Goal: Task Accomplishment & Management: Manage account settings

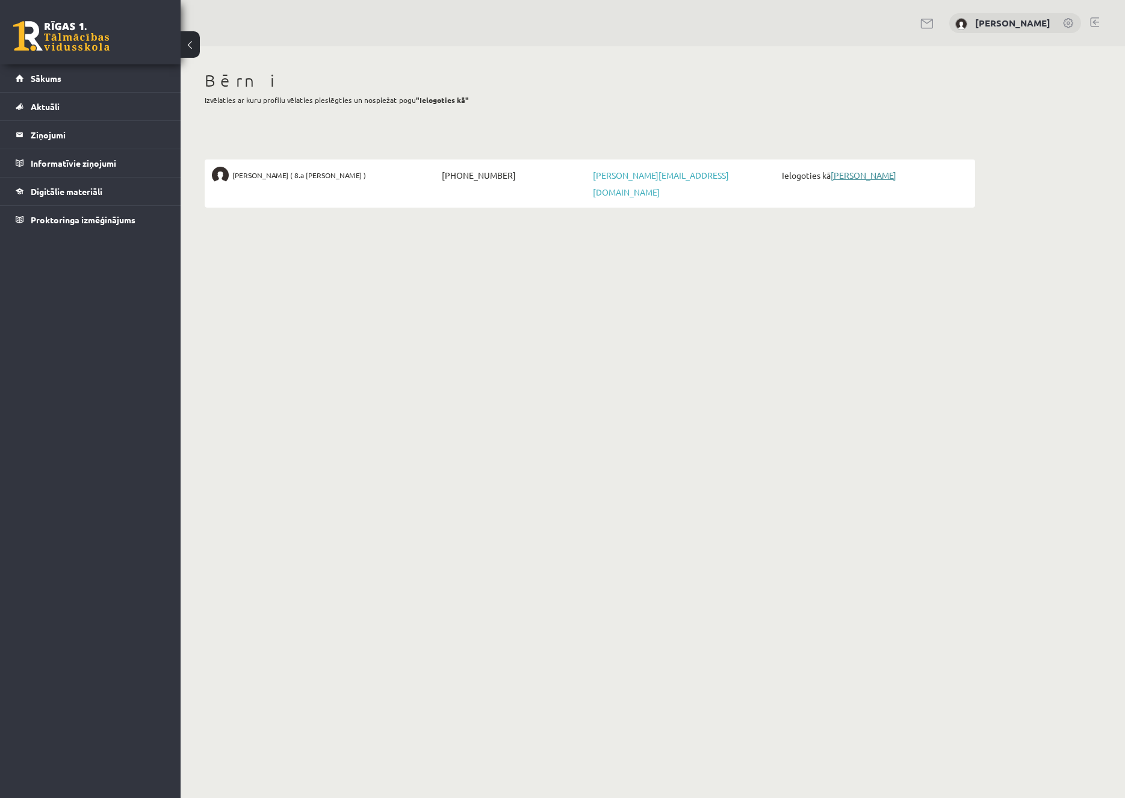
click at [861, 176] on link "[PERSON_NAME]" at bounding box center [864, 175] width 66 height 11
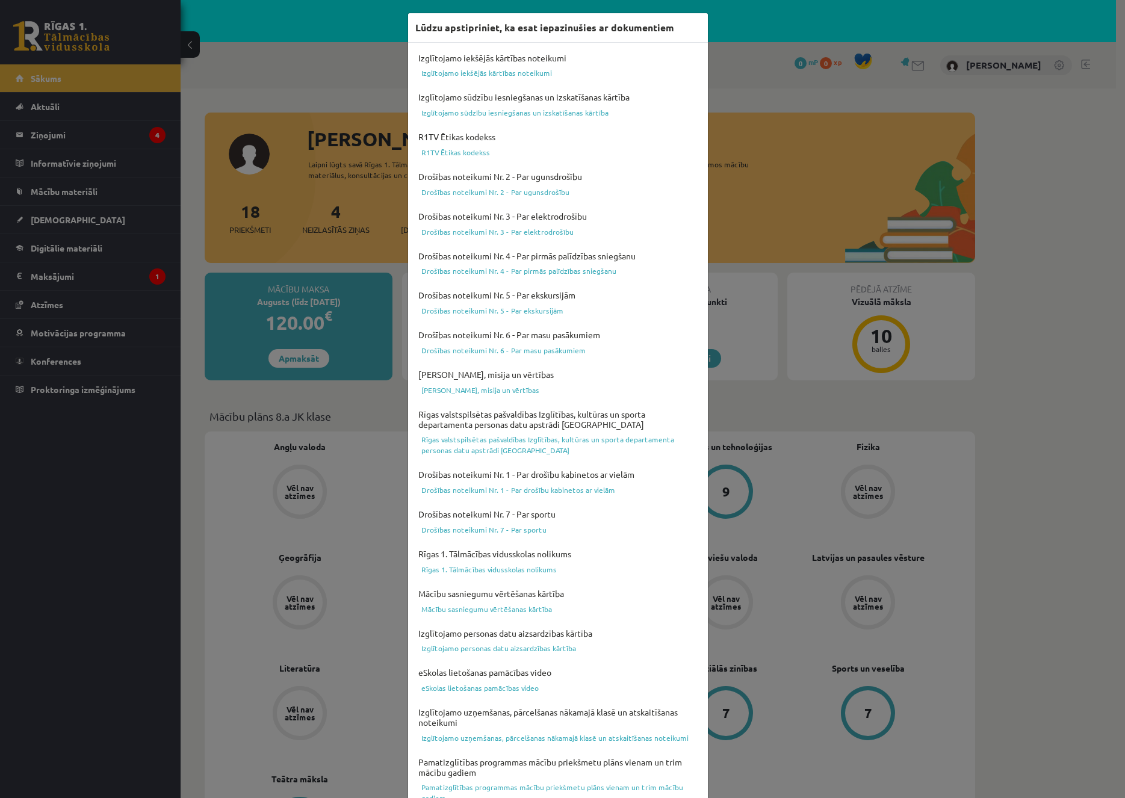
click at [270, 64] on div "Lūdzu apstipriniet, ka esat iepazinušies ar dokumentiem Izglītojamo iekšējās kā…" at bounding box center [562, 399] width 1125 height 798
drag, startPoint x: 813, startPoint y: 72, endPoint x: 802, endPoint y: 73, distance: 10.9
click at [813, 72] on div "Lūdzu apstipriniet, ka esat iepazinušies ar dokumentiem Izglītojamo iekšējās kā…" at bounding box center [562, 399] width 1125 height 798
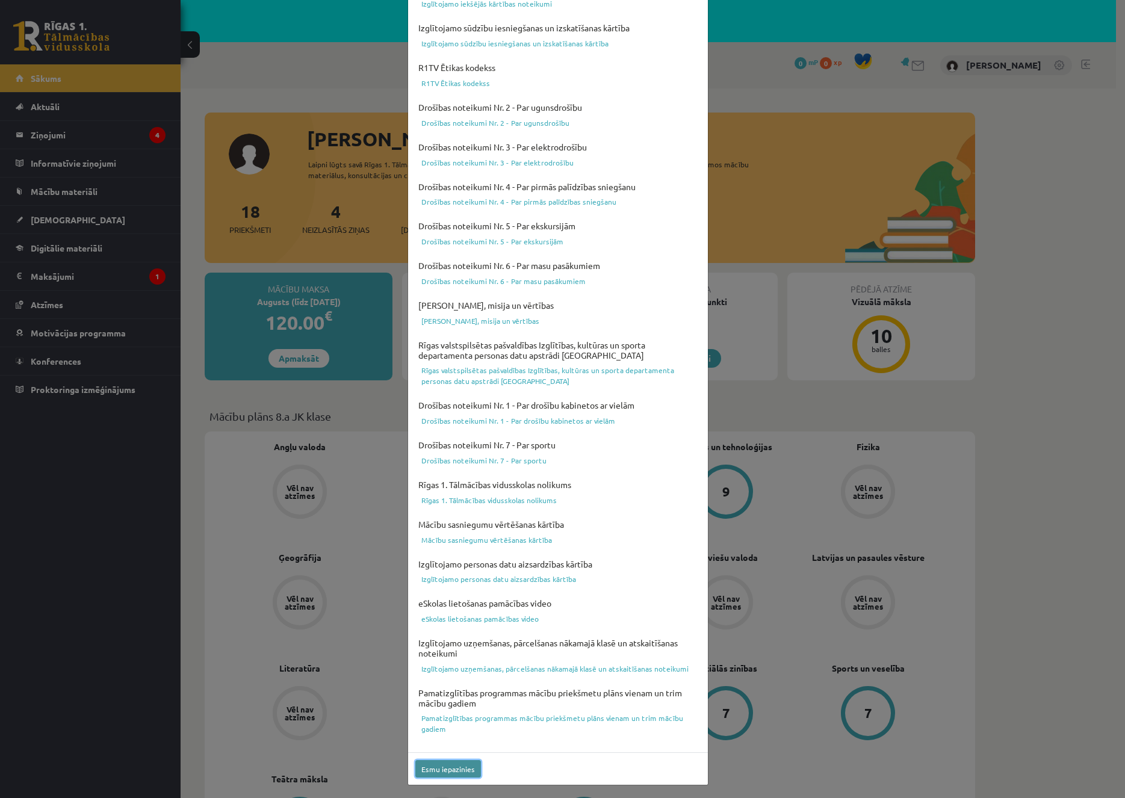
click at [446, 771] on button "Esmu iepazinies" at bounding box center [448, 769] width 66 height 17
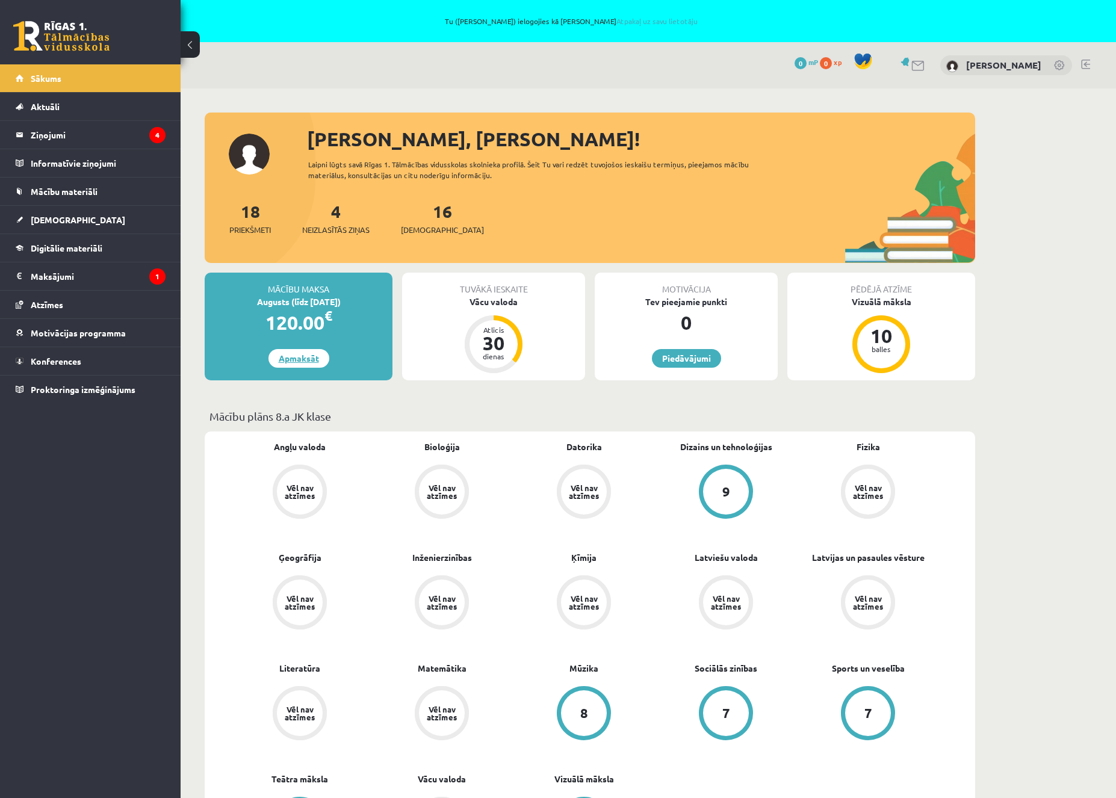
click at [306, 364] on link "Apmaksāt" at bounding box center [299, 358] width 61 height 19
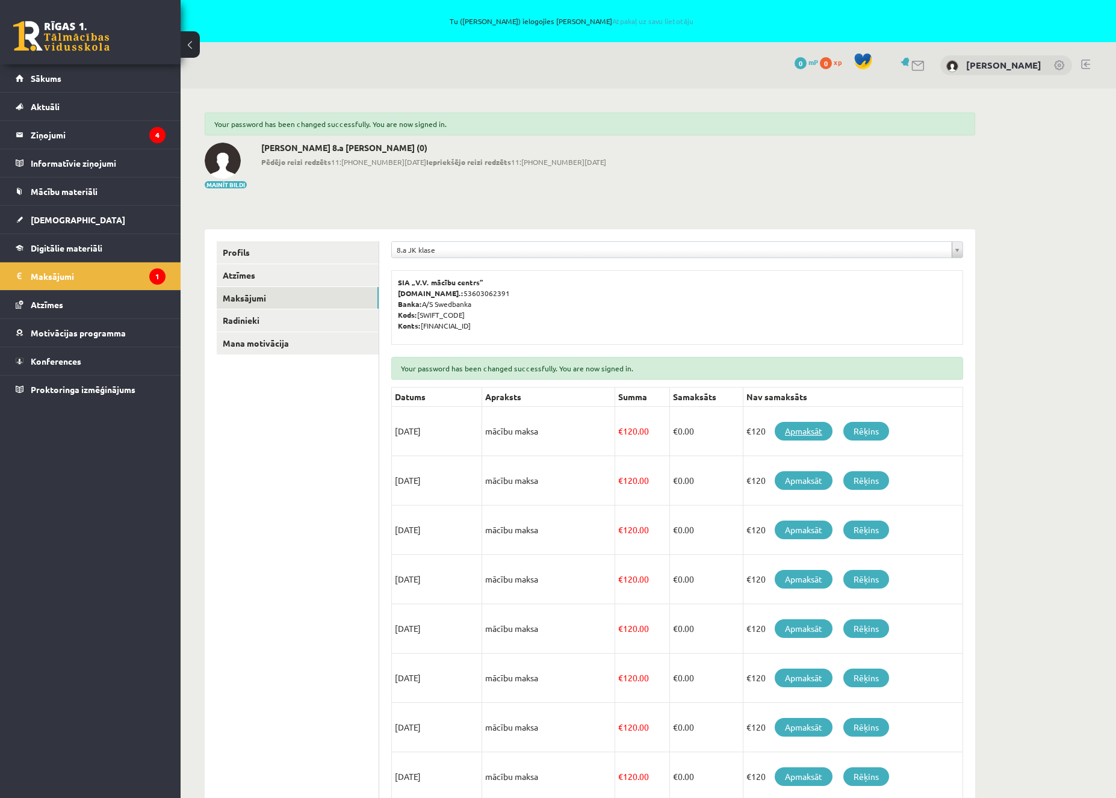
click at [813, 430] on link "Apmaksāt" at bounding box center [804, 431] width 58 height 19
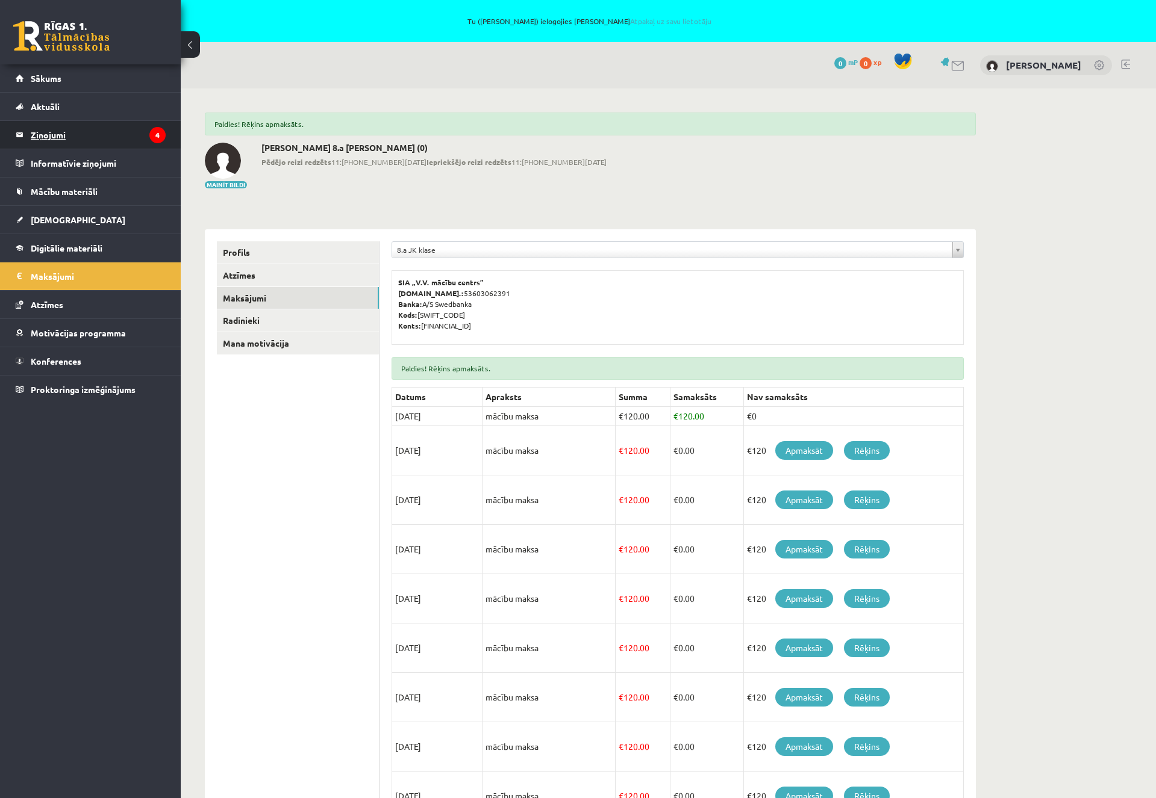
click at [95, 138] on legend "Ziņojumi 4" at bounding box center [98, 135] width 135 height 28
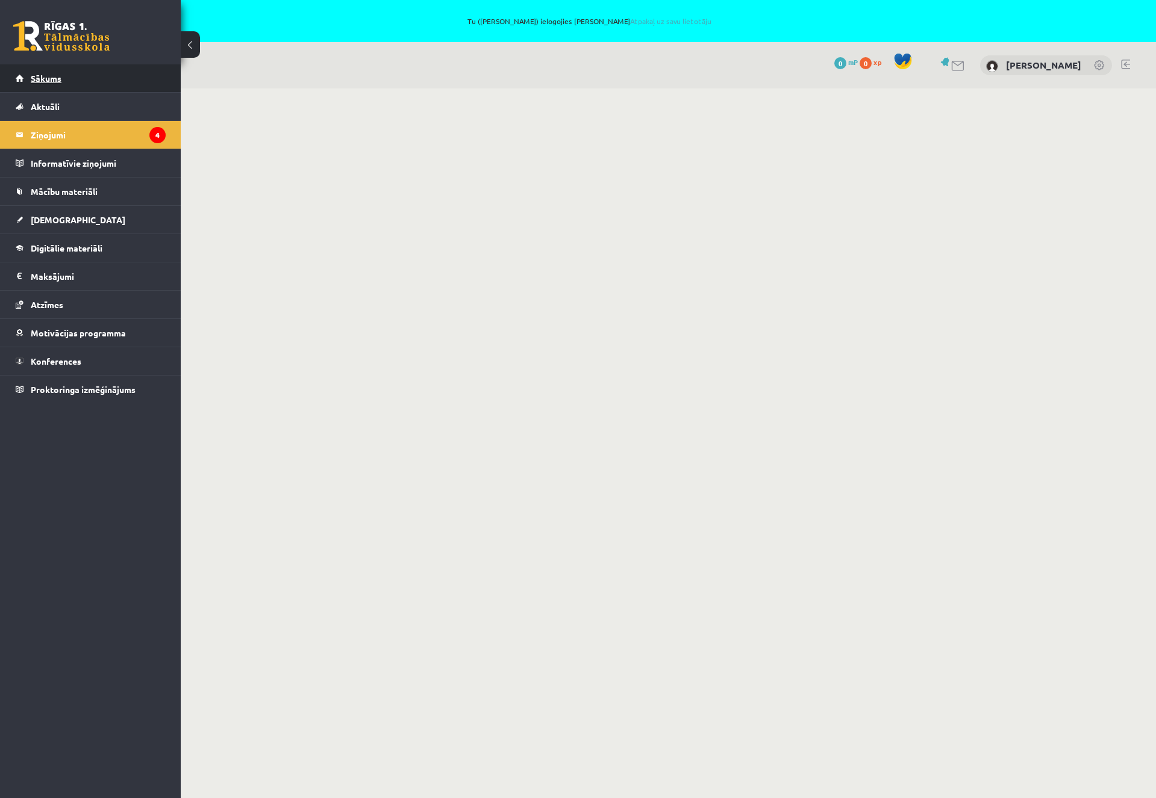
click at [64, 80] on link "Sākums" at bounding box center [91, 78] width 150 height 28
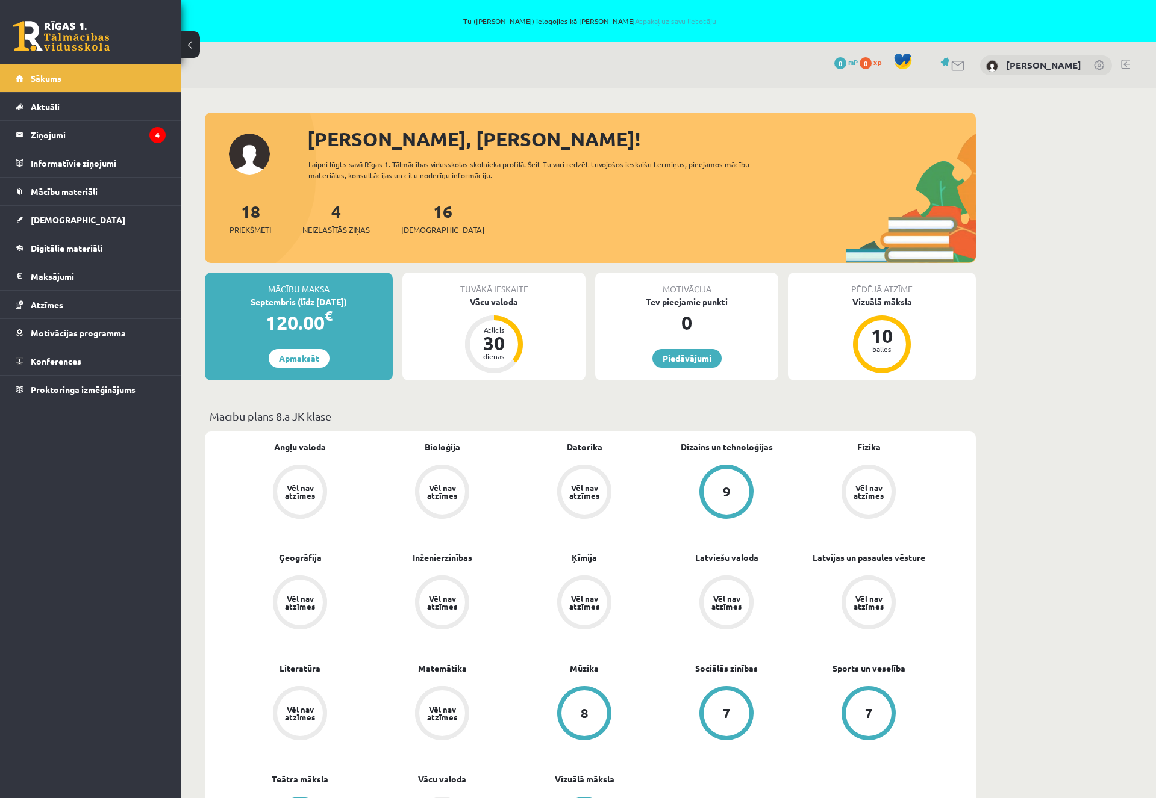
click at [887, 339] on div "10" at bounding box center [881, 335] width 36 height 19
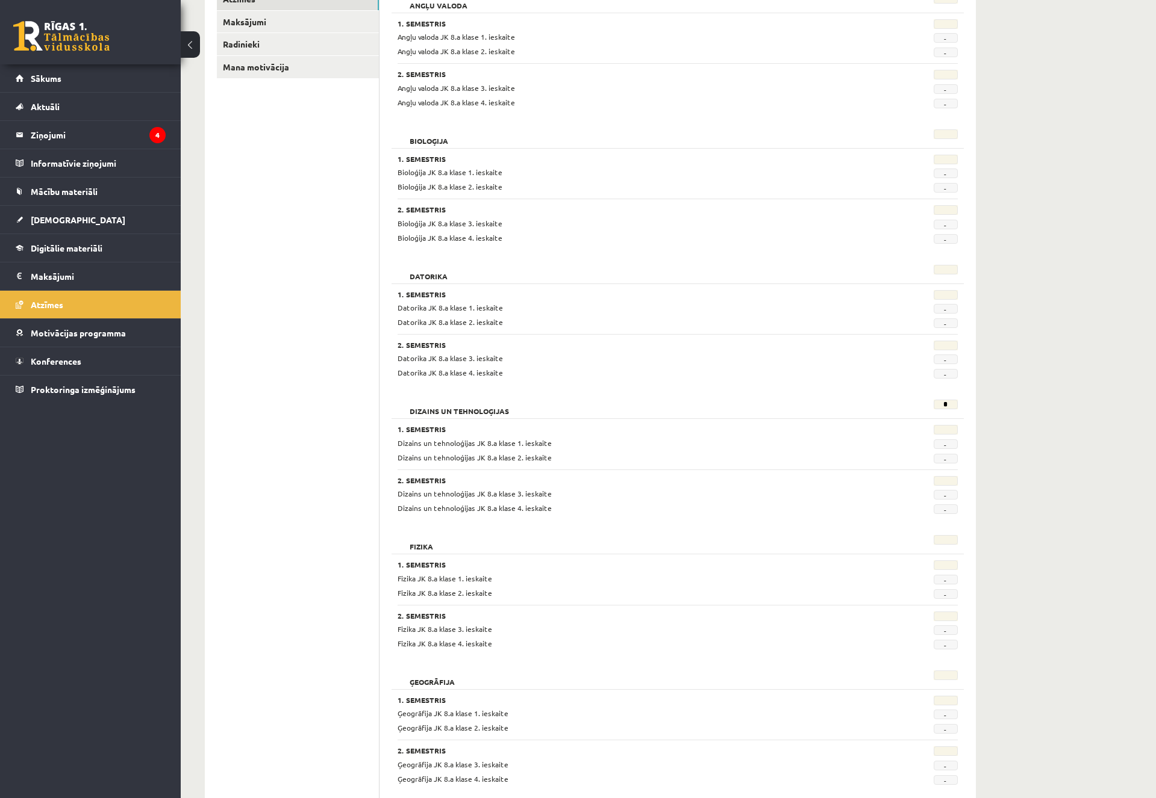
scroll to position [102, 0]
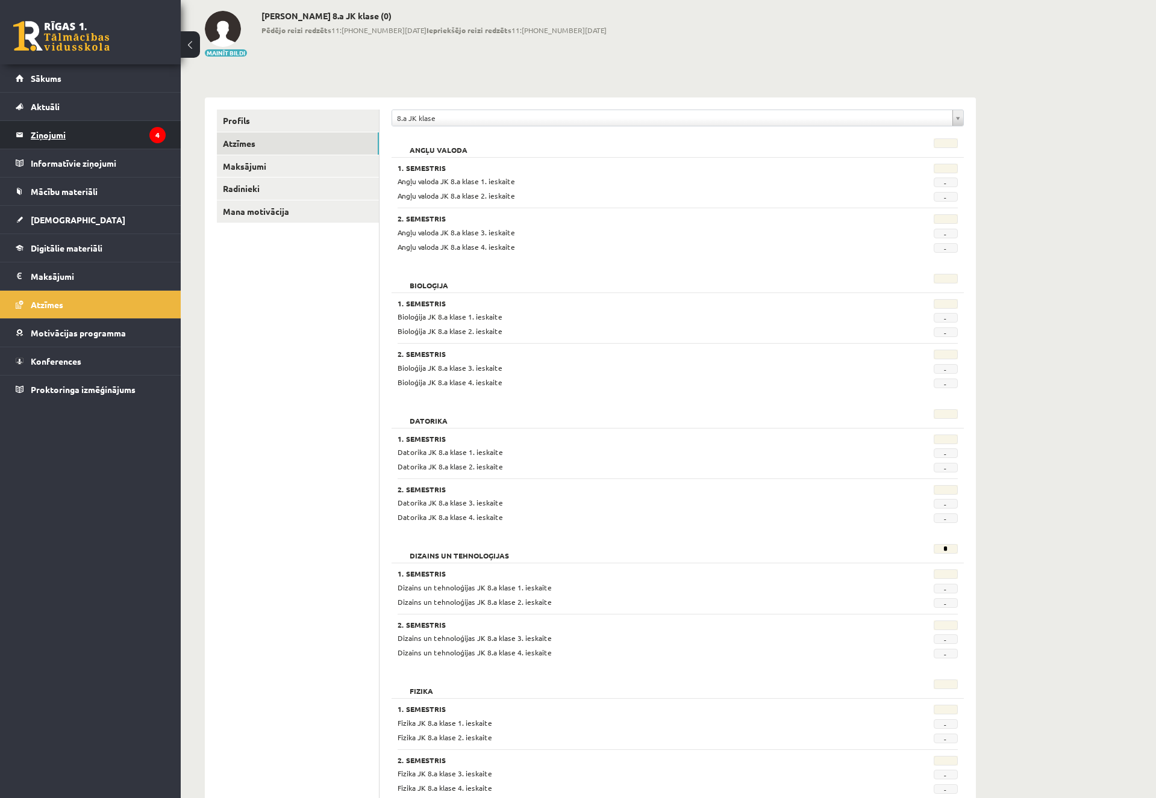
click at [101, 137] on legend "Ziņojumi 4" at bounding box center [98, 135] width 135 height 28
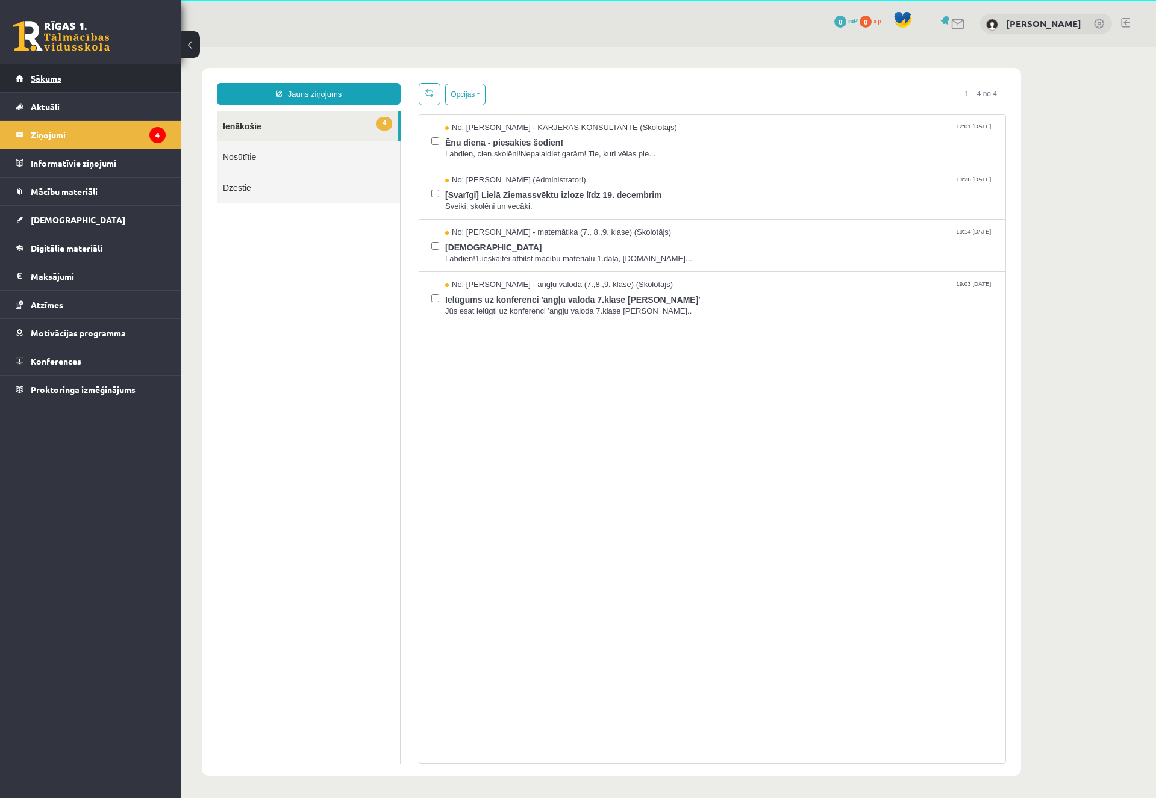
click at [59, 78] on span "Sākums" at bounding box center [46, 78] width 31 height 11
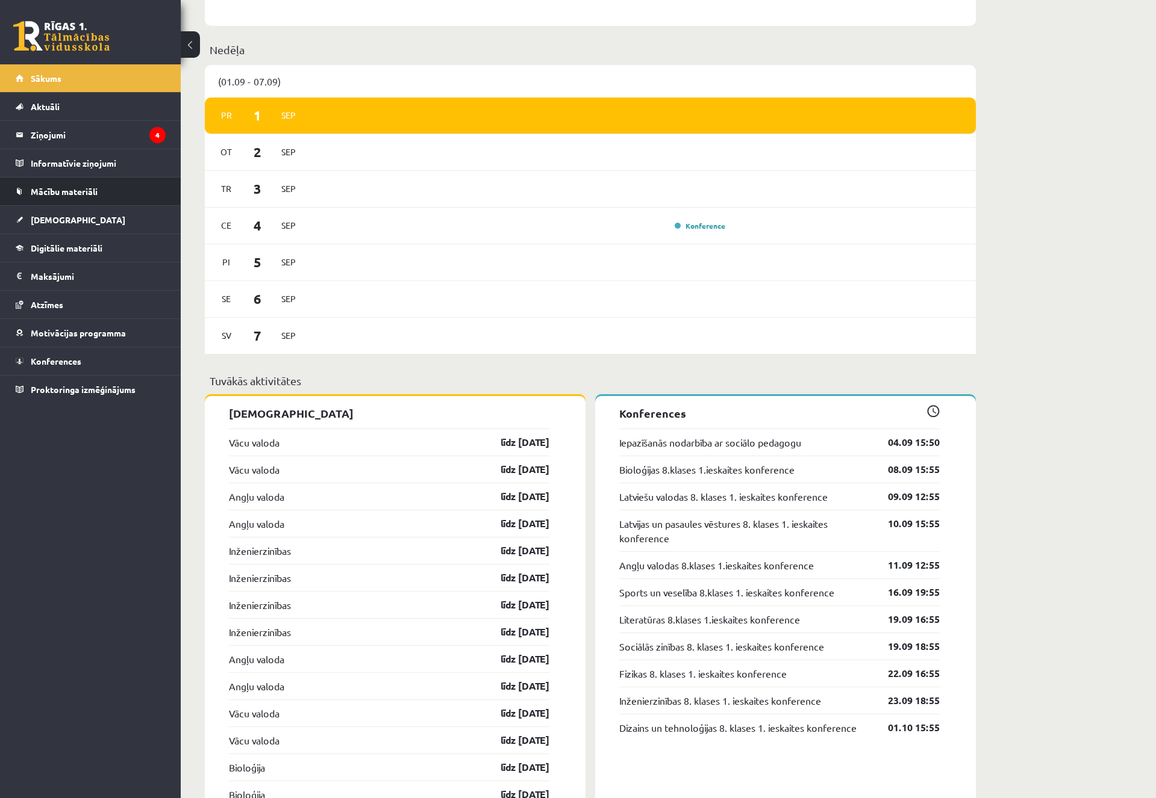
scroll to position [1084, 0]
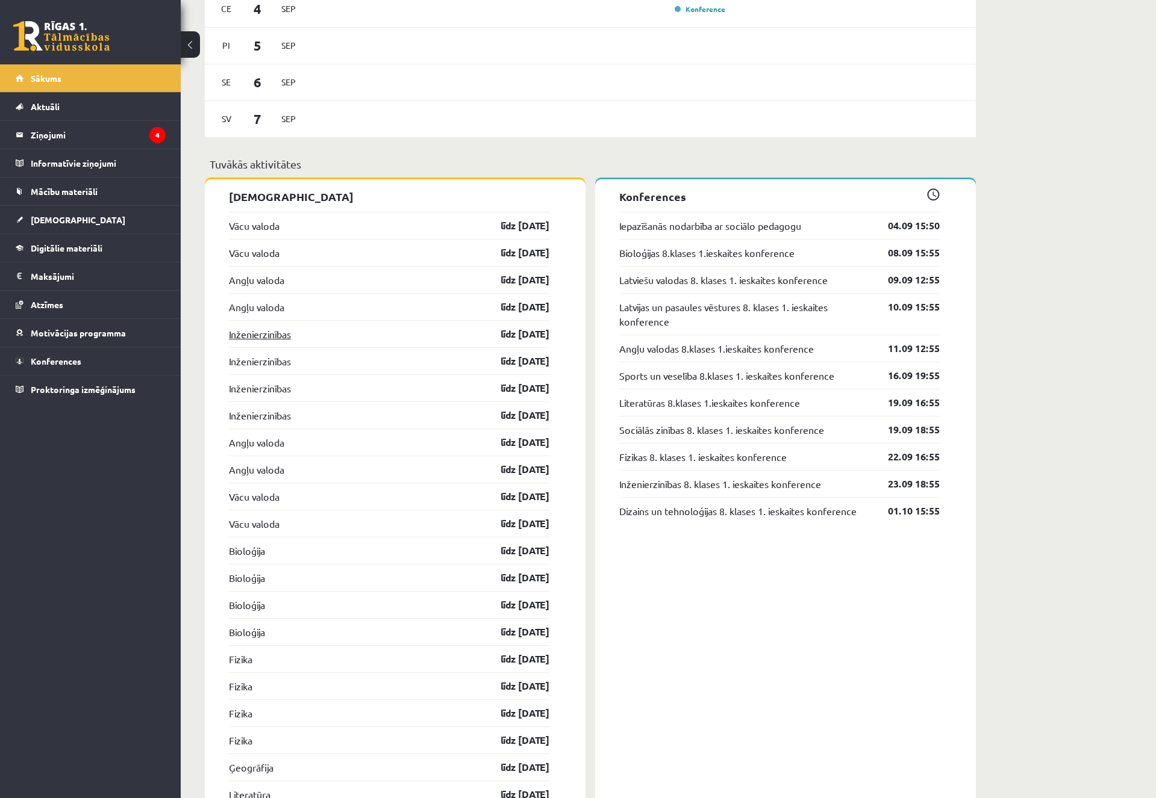
click at [261, 338] on link "Inženierzinības" at bounding box center [260, 334] width 62 height 14
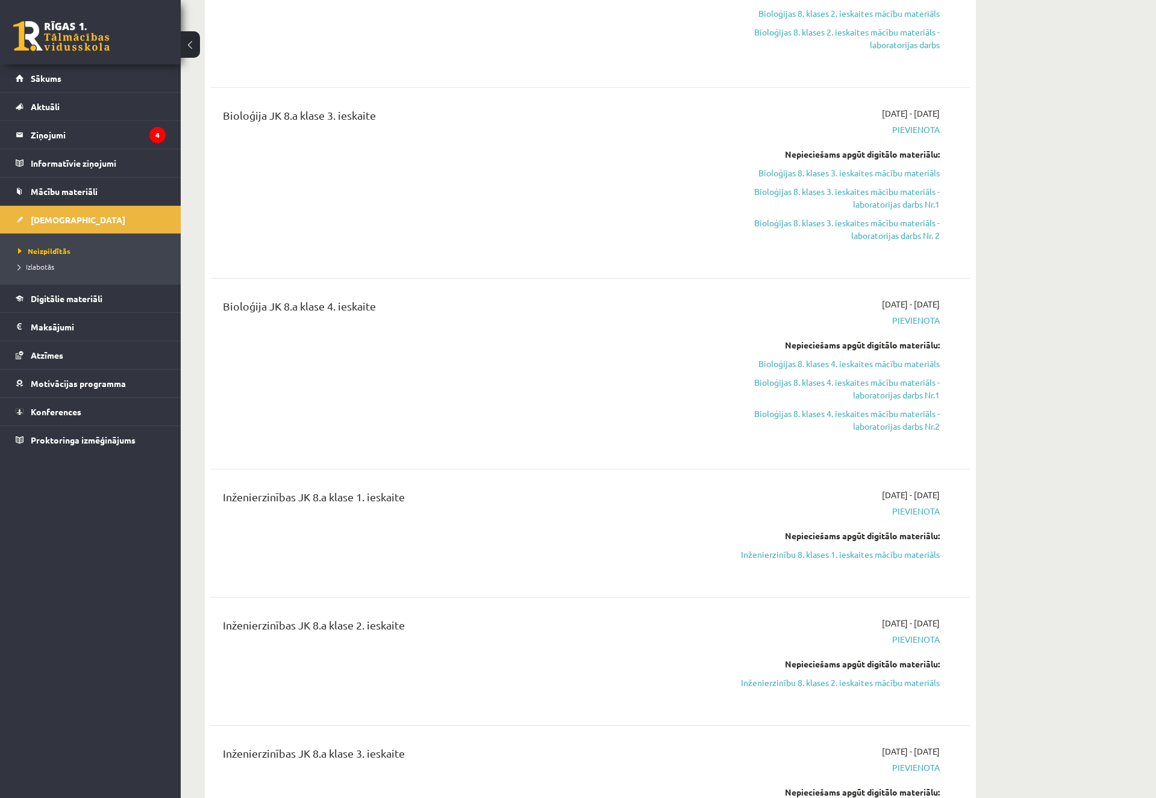
scroll to position [1084, 0]
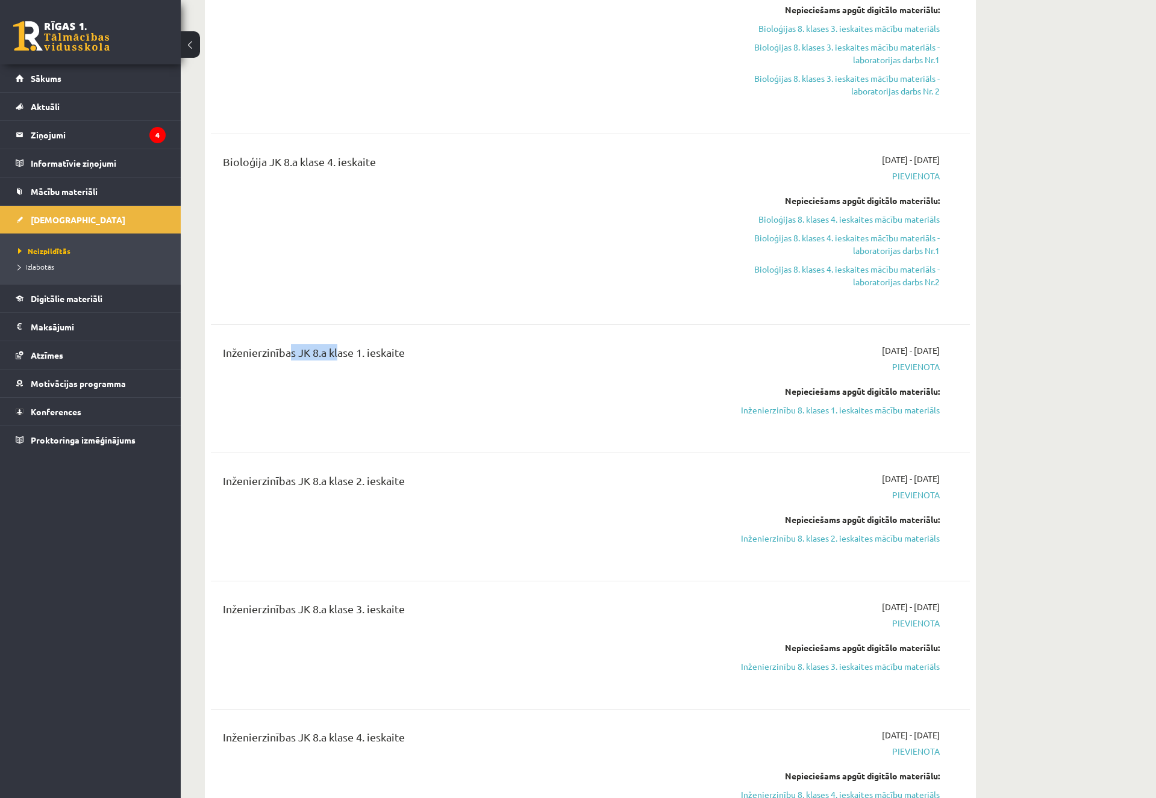
drag, startPoint x: 289, startPoint y: 348, endPoint x: 374, endPoint y: 352, distance: 85.0
click at [350, 352] on div "Inženierzinības JK 8.a klase 1. ieskaite" at bounding box center [458, 355] width 471 height 22
click at [374, 352] on div "Inženierzinības JK 8.a klase 1. ieskaite" at bounding box center [458, 355] width 471 height 22
click at [809, 411] on link "Inženierzinību 8. klases 1. ieskaites mācību materiāls" at bounding box center [825, 410] width 227 height 13
click at [60, 86] on link "Sākums" at bounding box center [91, 78] width 150 height 28
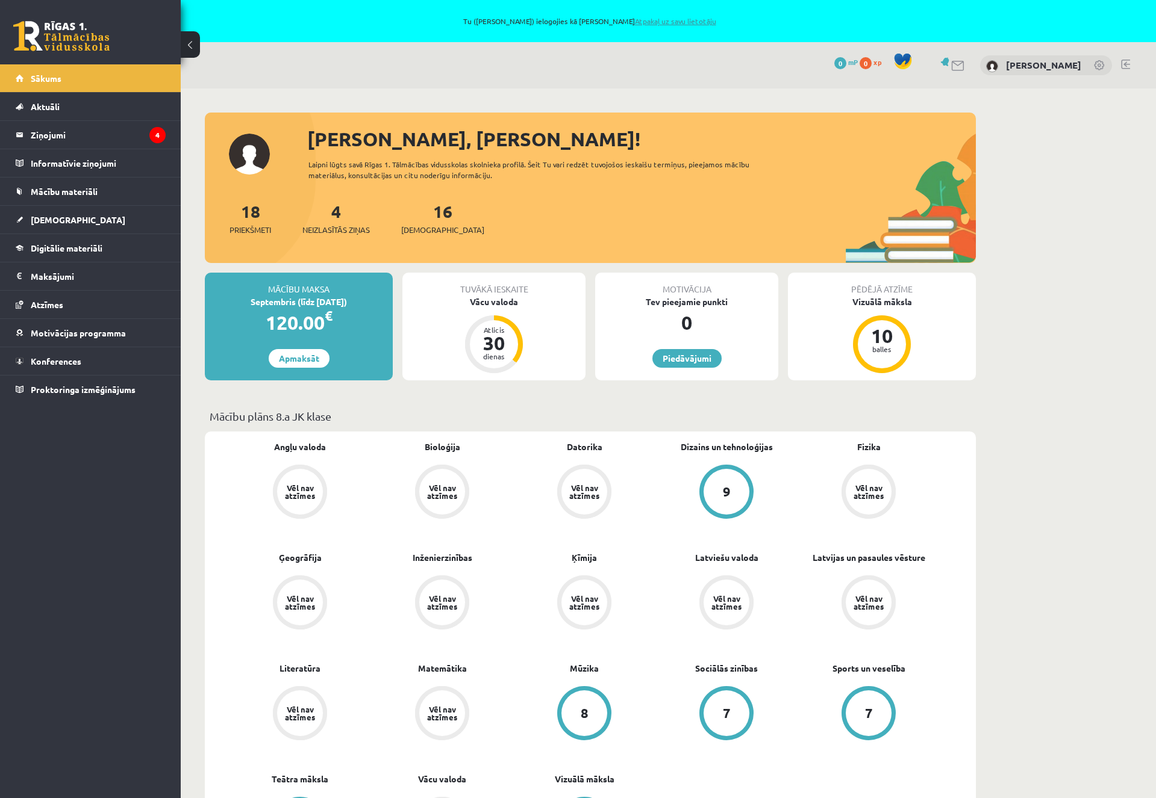
click at [655, 19] on link "Atpakaļ uz savu lietotāju" at bounding box center [675, 21] width 81 height 10
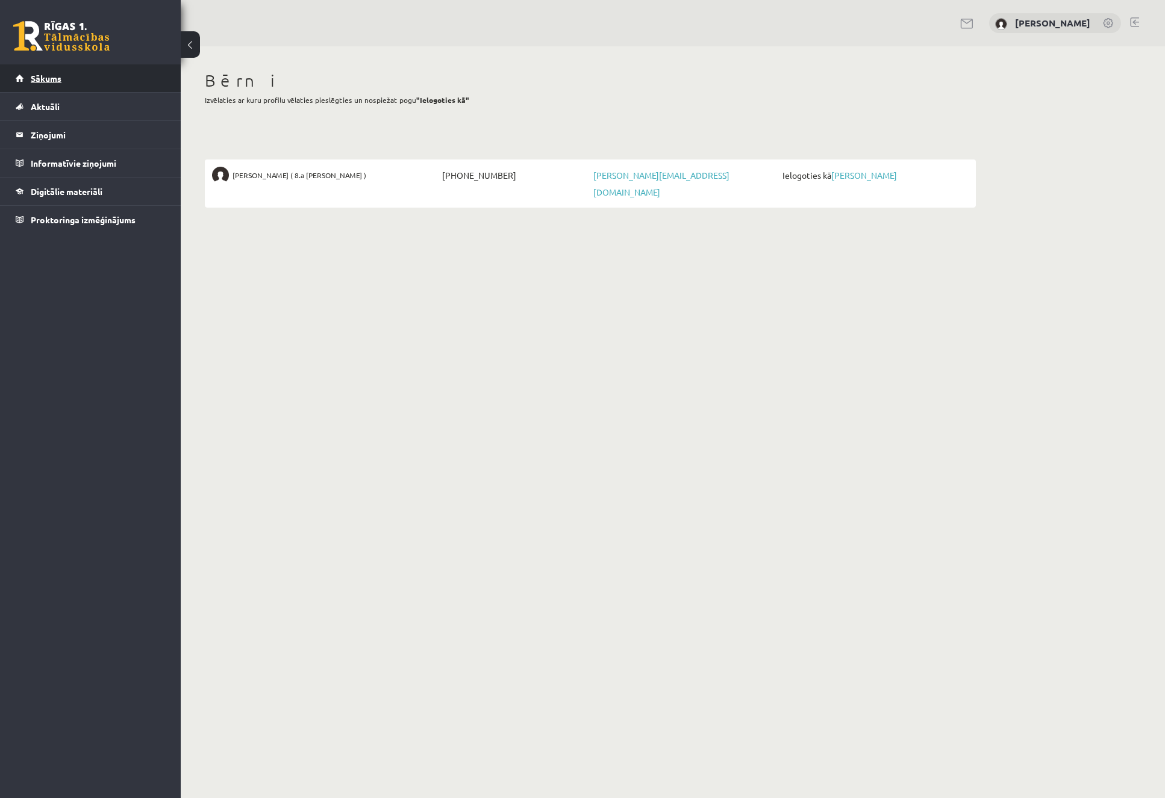
click at [78, 84] on link "Sākums" at bounding box center [91, 78] width 150 height 28
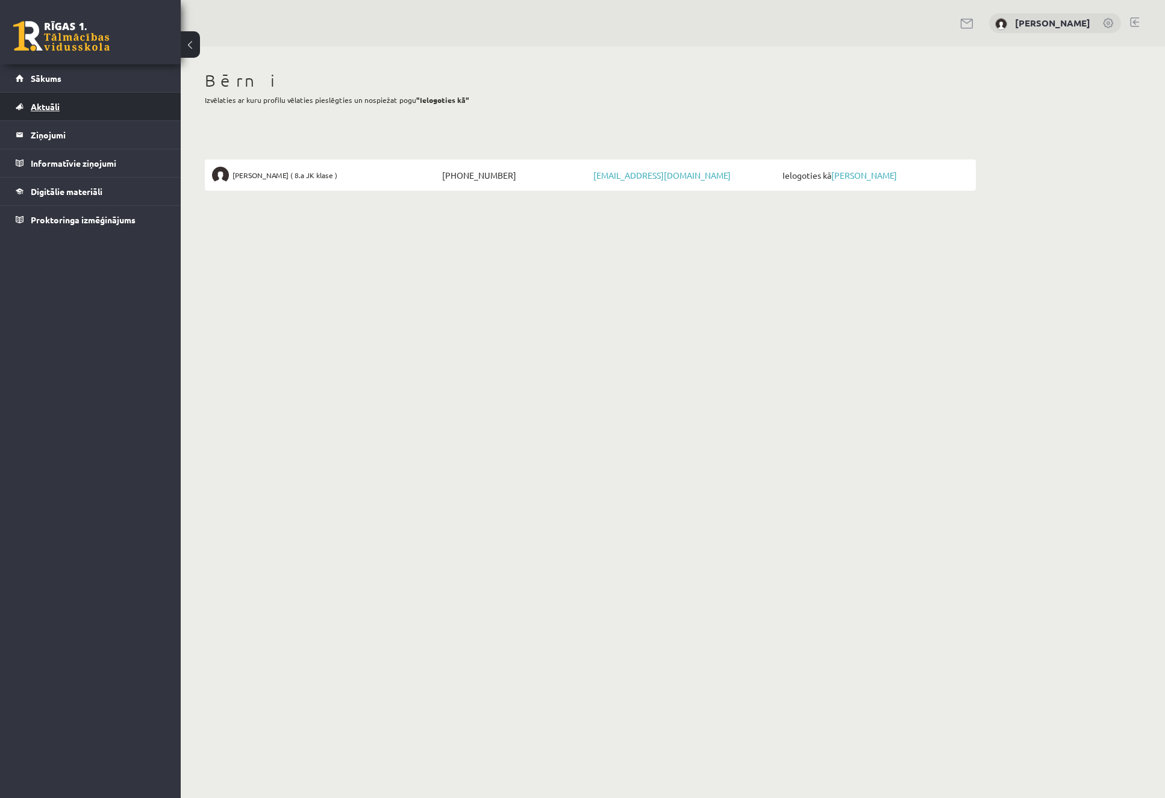
click at [61, 110] on link "Aktuāli" at bounding box center [91, 107] width 150 height 28
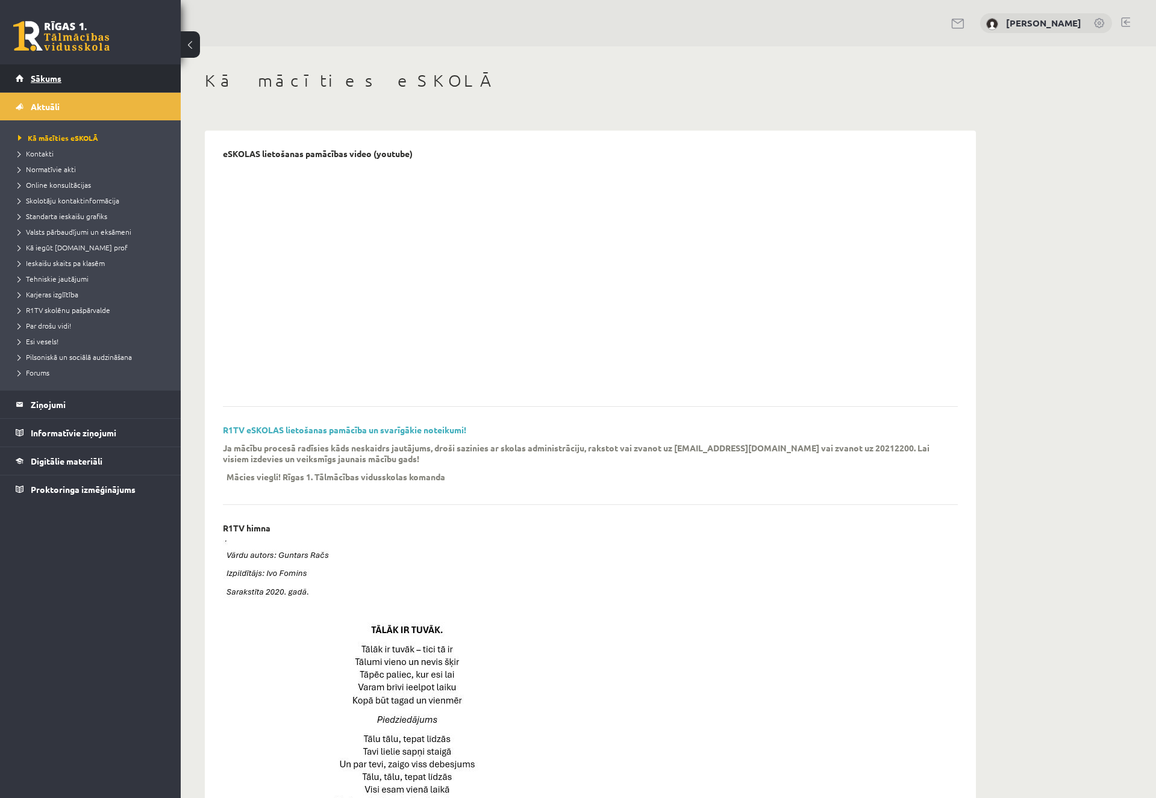
click at [52, 86] on link "Sākums" at bounding box center [91, 78] width 150 height 28
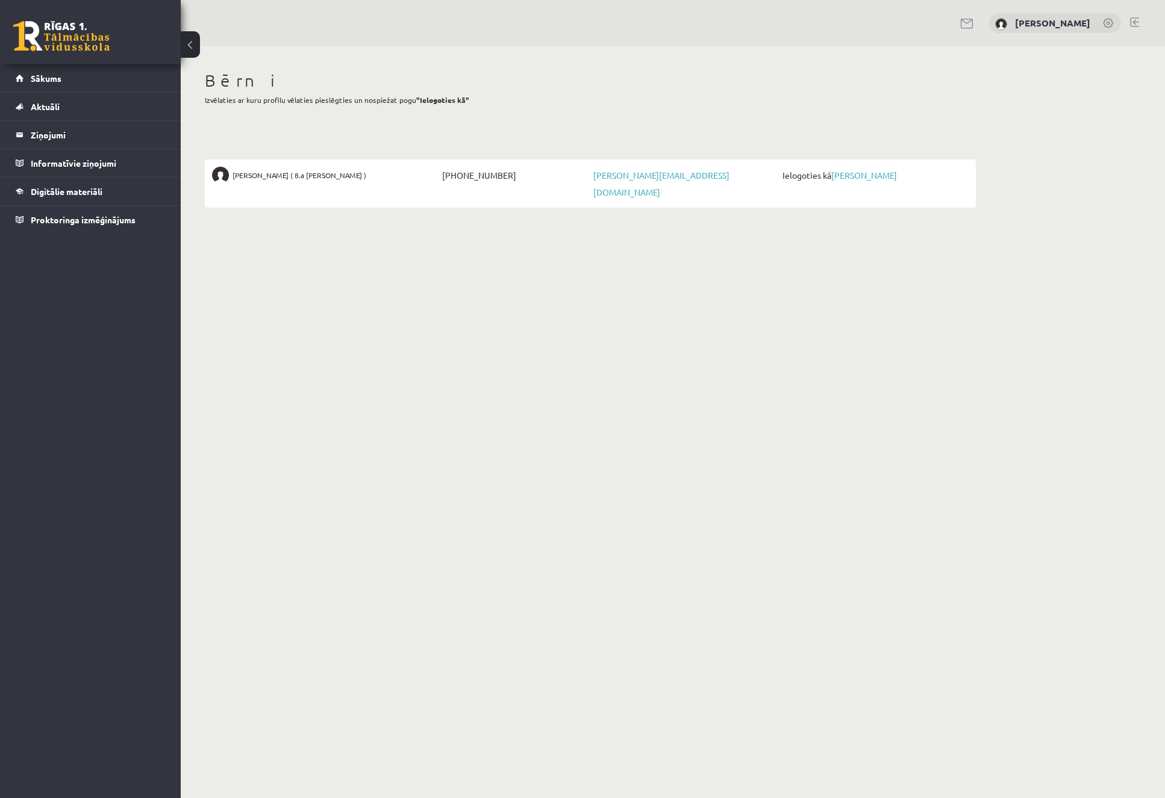
click at [1133, 20] on link at bounding box center [1134, 22] width 9 height 10
